Goal: Book appointment/travel/reservation

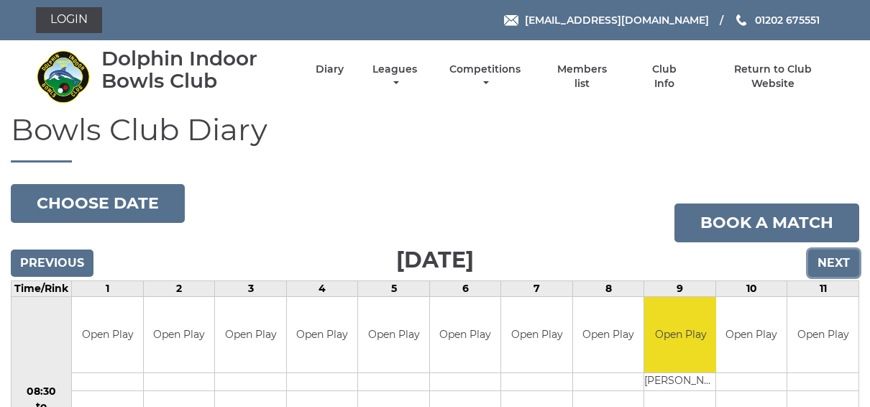
click at [844, 255] on input "Next" at bounding box center [833, 263] width 51 height 27
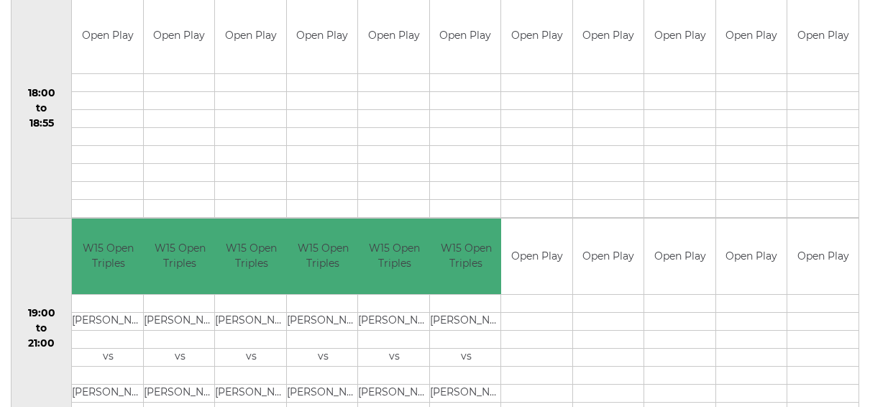
scroll to position [1465, 0]
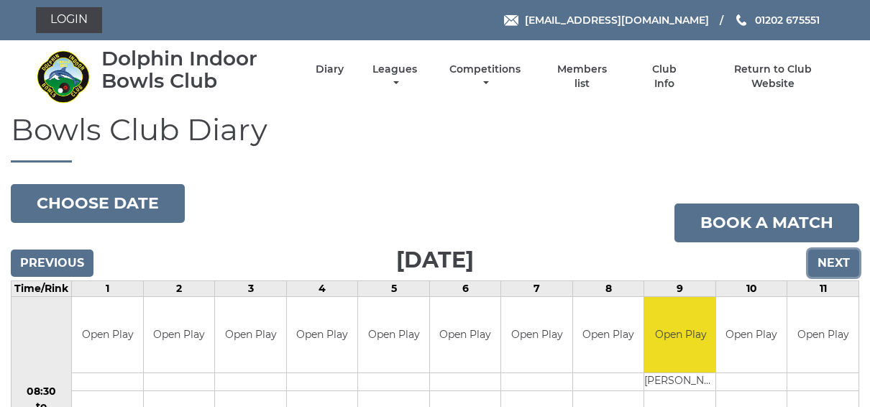
click at [826, 256] on input "Next" at bounding box center [833, 263] width 51 height 27
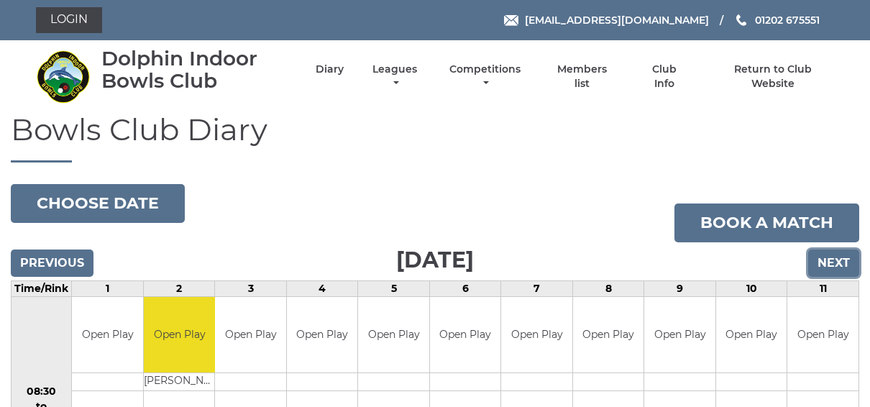
click at [826, 256] on input "Next" at bounding box center [833, 263] width 51 height 27
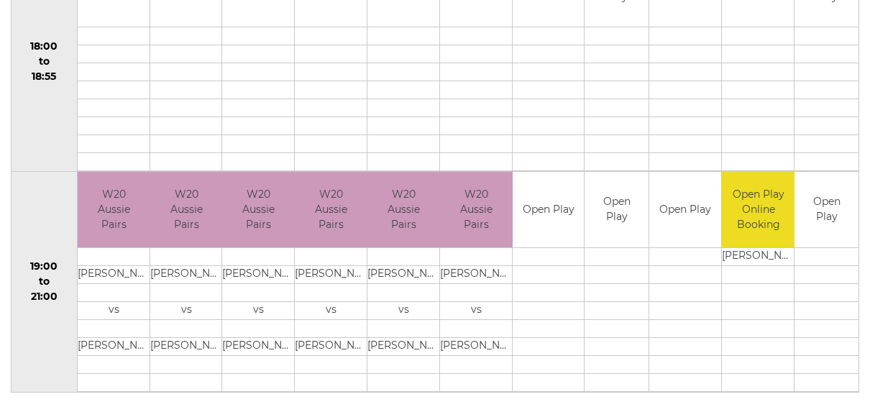
scroll to position [1457, 0]
